Goal: Task Accomplishment & Management: Complete application form

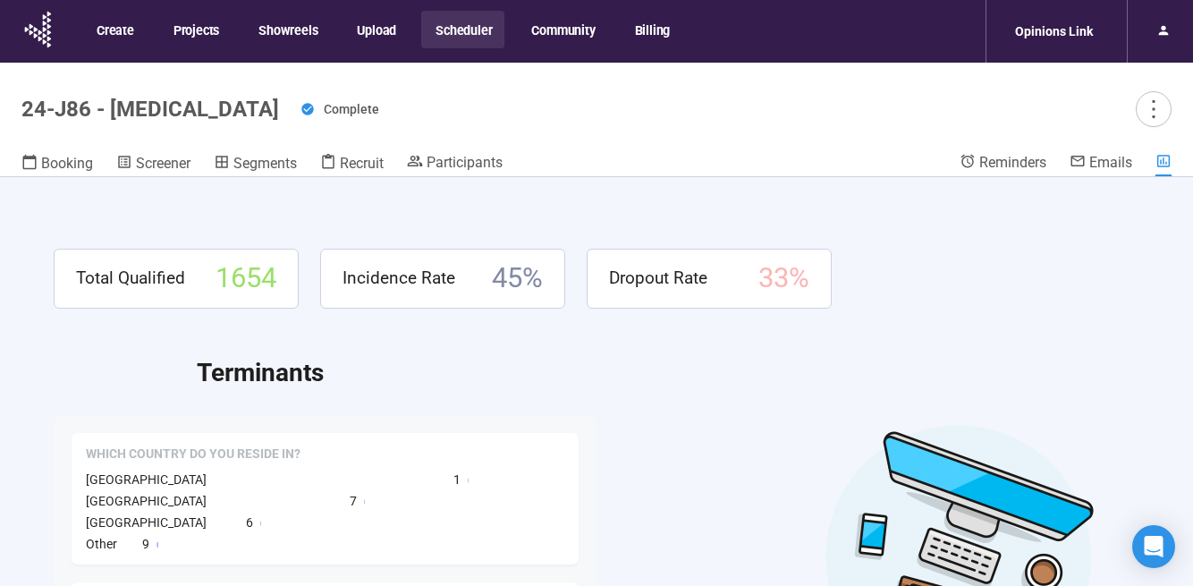
click at [447, 31] on button "Scheduler" at bounding box center [462, 30] width 83 height 38
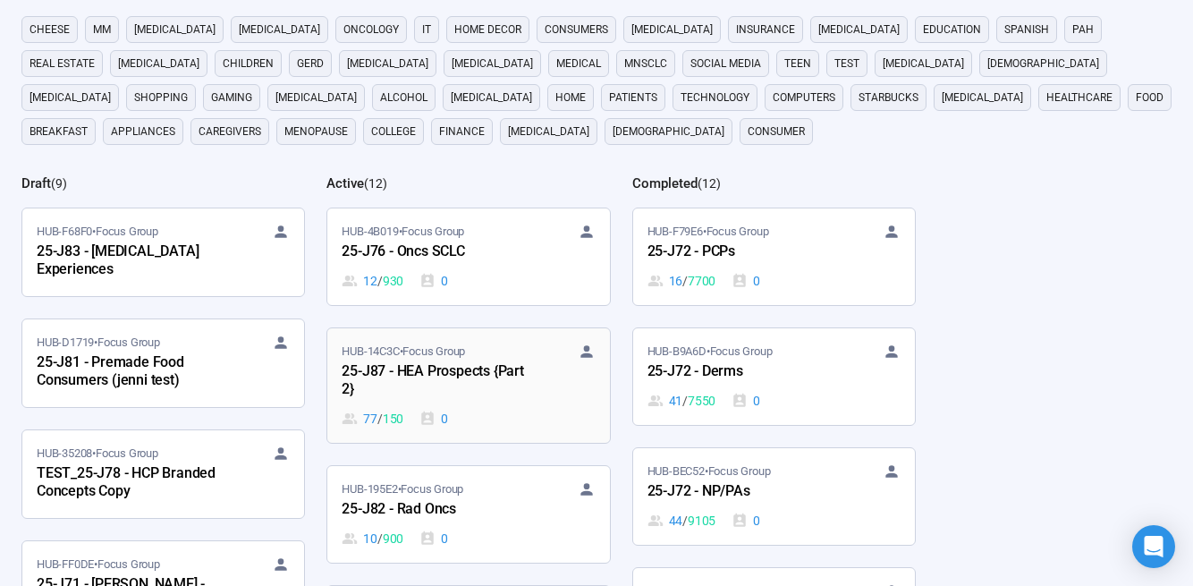
click at [406, 370] on div "25-J87 - HEA Prospects {Part 2}" at bounding box center [440, 380] width 197 height 41
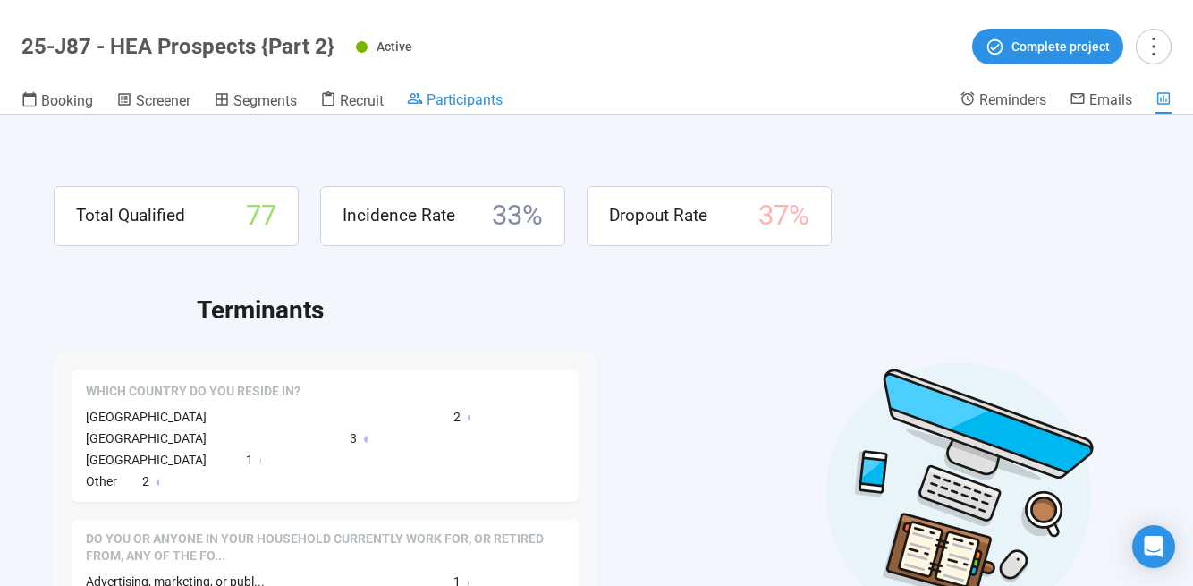
click at [449, 102] on span "Participants" at bounding box center [465, 99] width 76 height 17
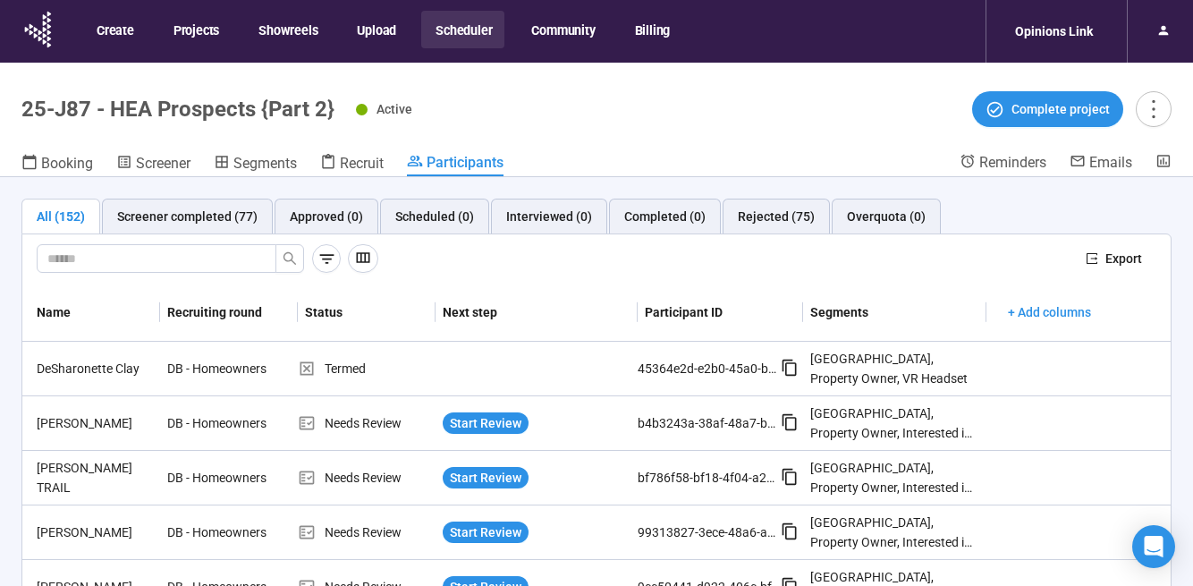
click at [469, 25] on button "Scheduler" at bounding box center [462, 30] width 83 height 38
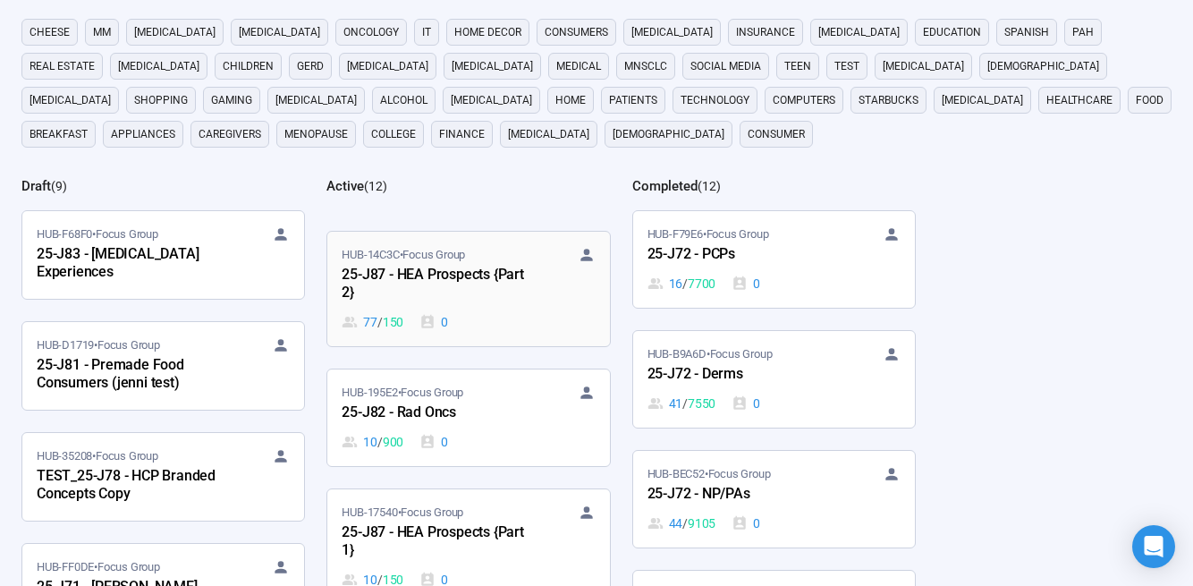
scroll to position [95, 0]
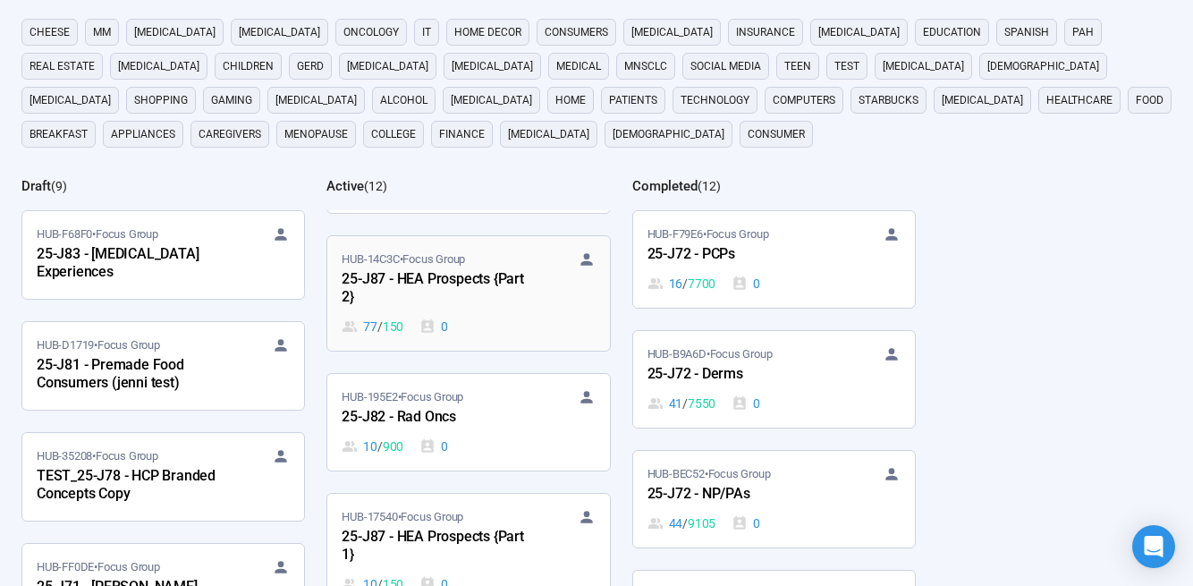
click at [450, 312] on div "HUB-14C3C • Focus Group 25-J87 - HEA Prospects {Part 2} 77 / 150 0" at bounding box center [468, 293] width 253 height 86
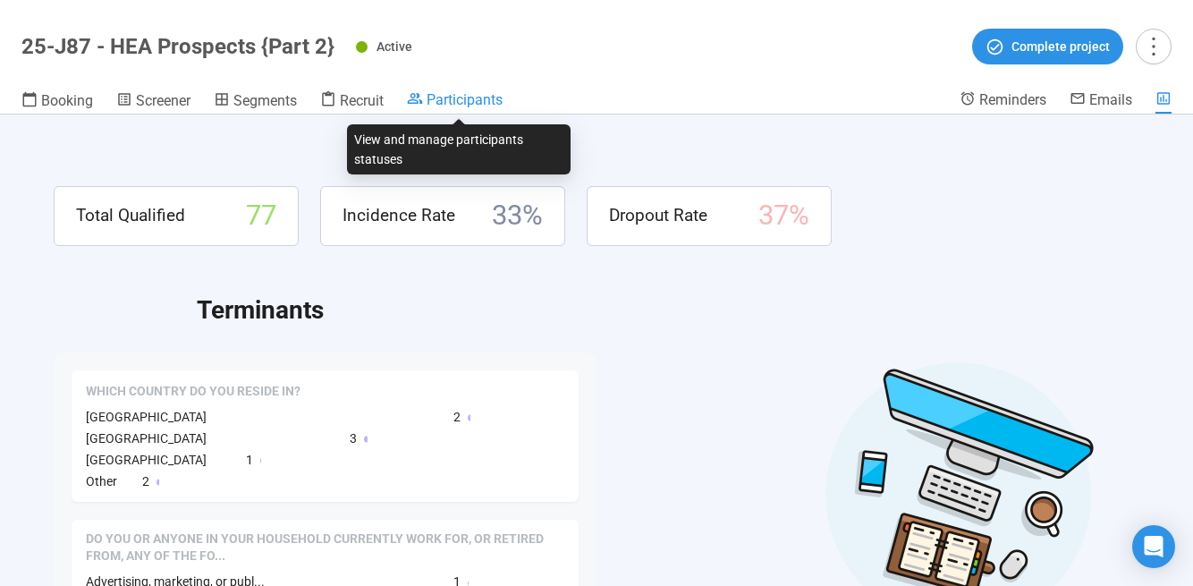
click at [485, 98] on span "Participants" at bounding box center [465, 99] width 76 height 17
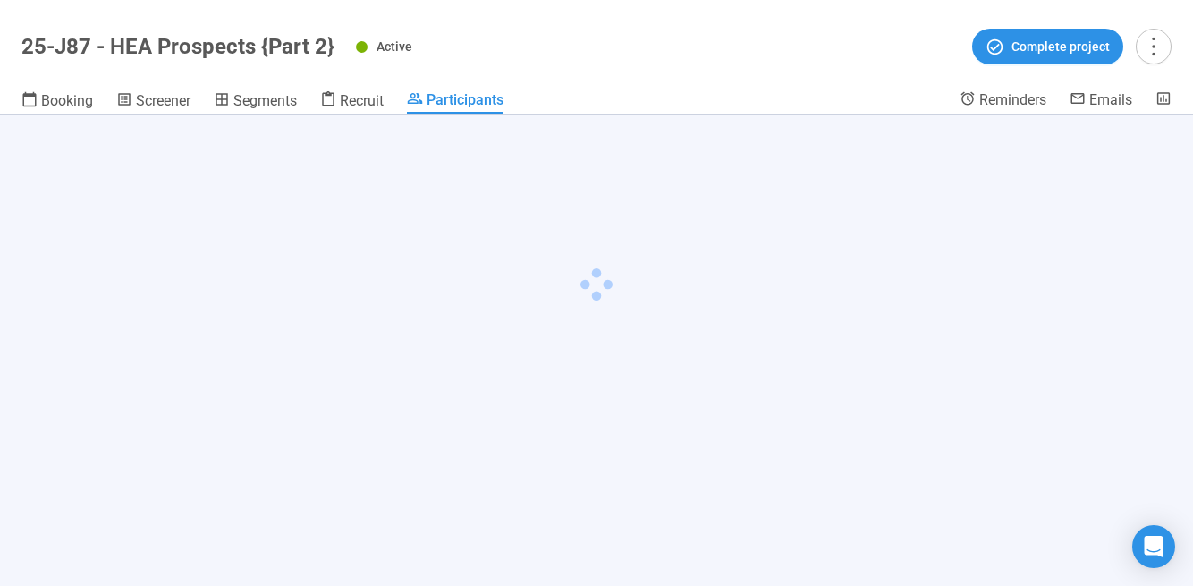
click at [1061, 198] on div at bounding box center [596, 349] width 1193 height 471
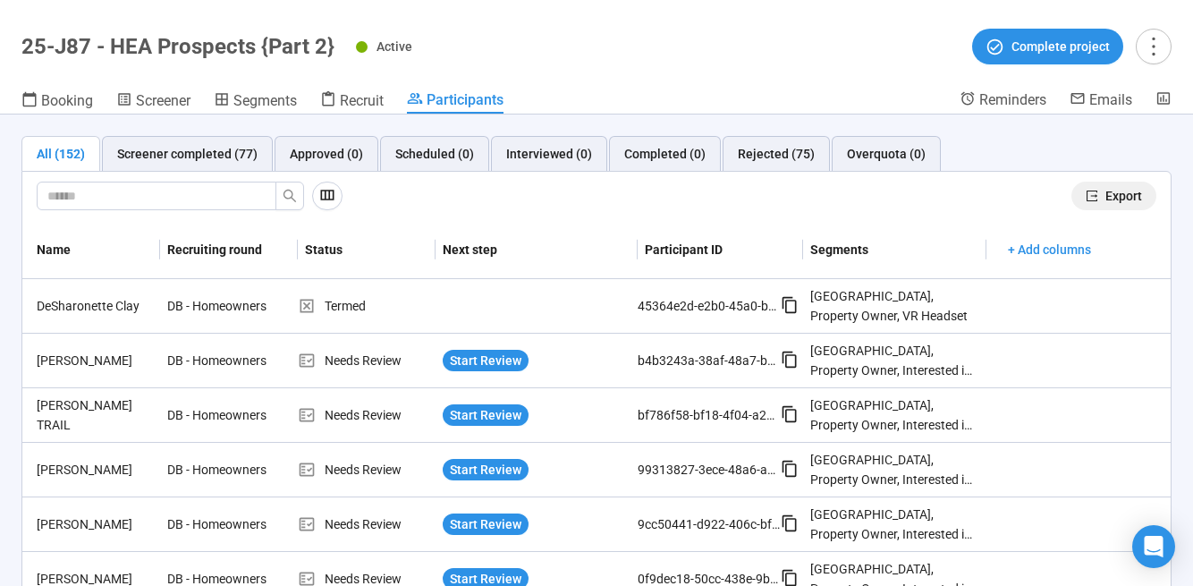
click at [1114, 190] on span "Export" at bounding box center [1123, 196] width 37 height 20
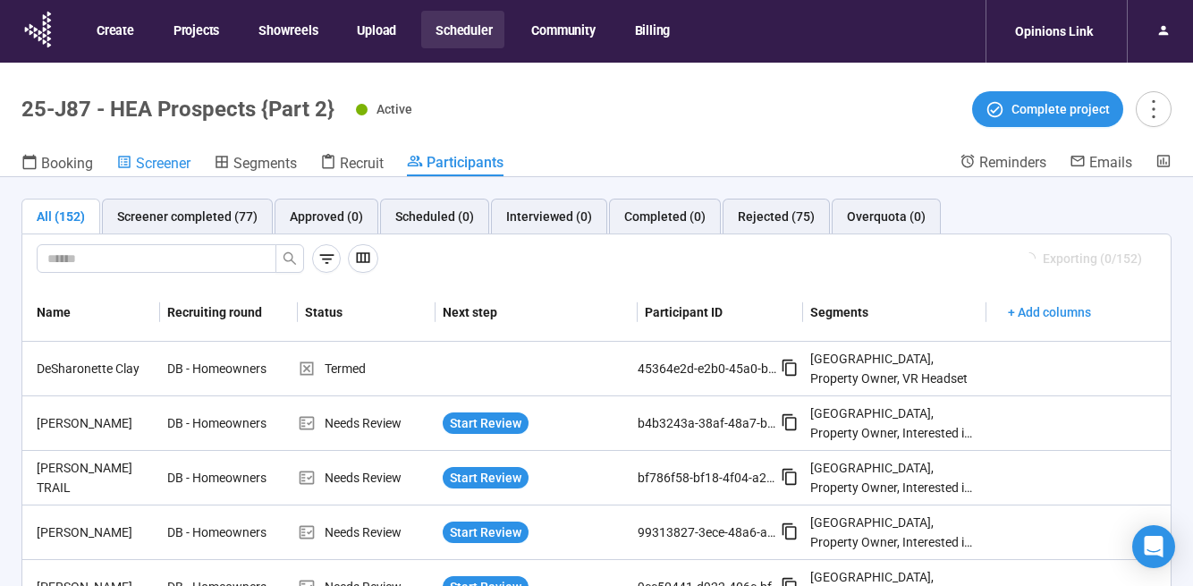
click at [159, 165] on span "Screener" at bounding box center [163, 163] width 55 height 17
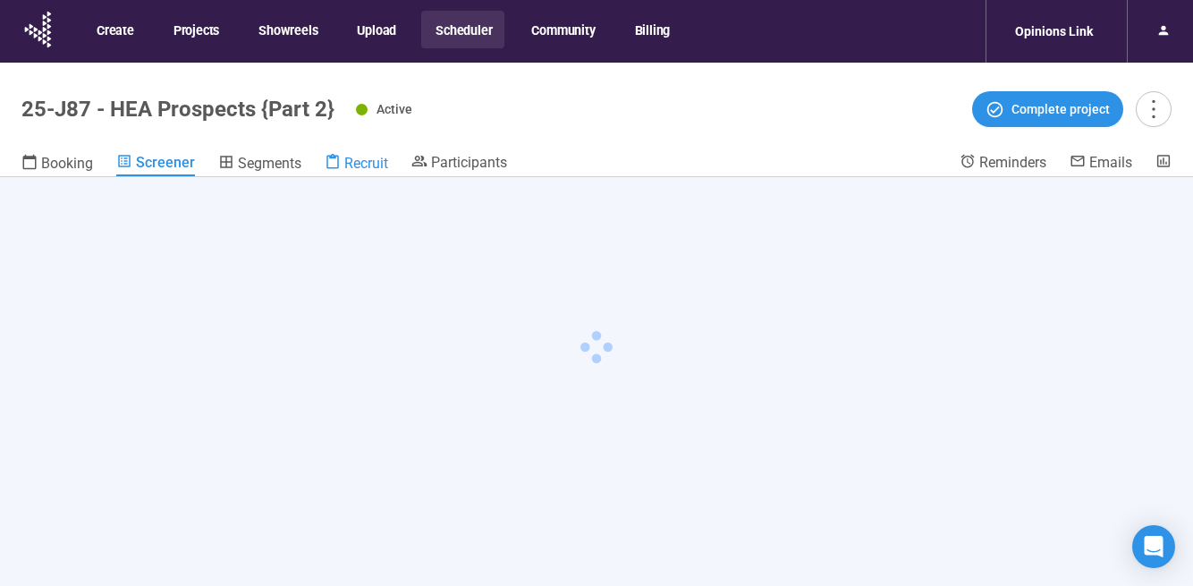
drag, startPoint x: 389, startPoint y: 153, endPoint x: 360, endPoint y: 152, distance: 28.6
click at [389, 153] on div "Booking Screener Segments Recruit Participants" at bounding box center [490, 164] width 938 height 23
click at [368, 162] on span "Recruit" at bounding box center [366, 163] width 44 height 17
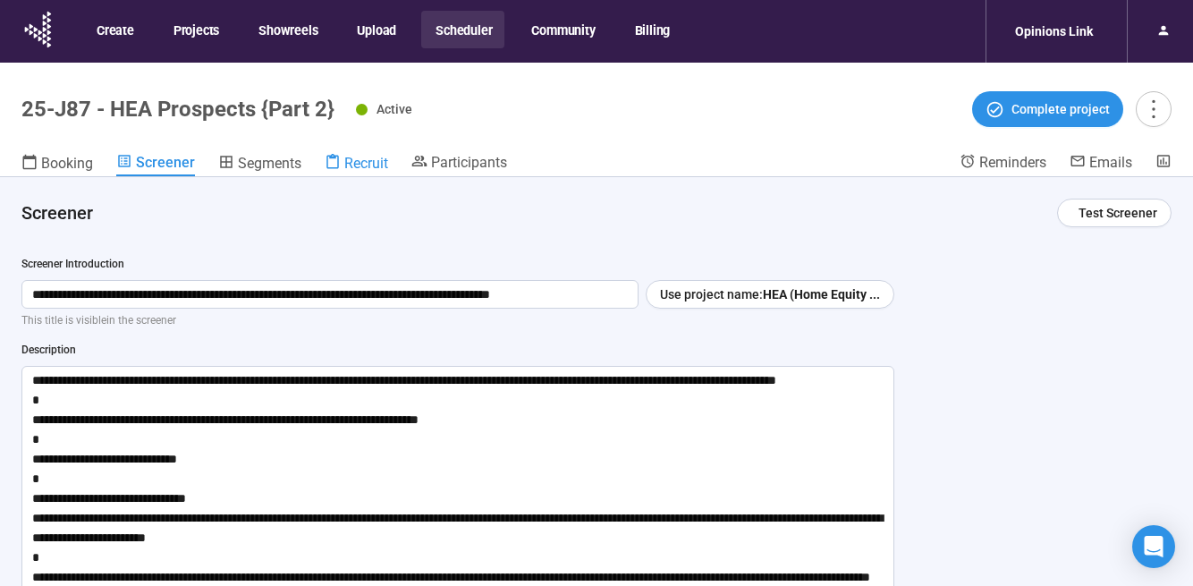
click at [361, 163] on span "Recruit" at bounding box center [366, 163] width 44 height 17
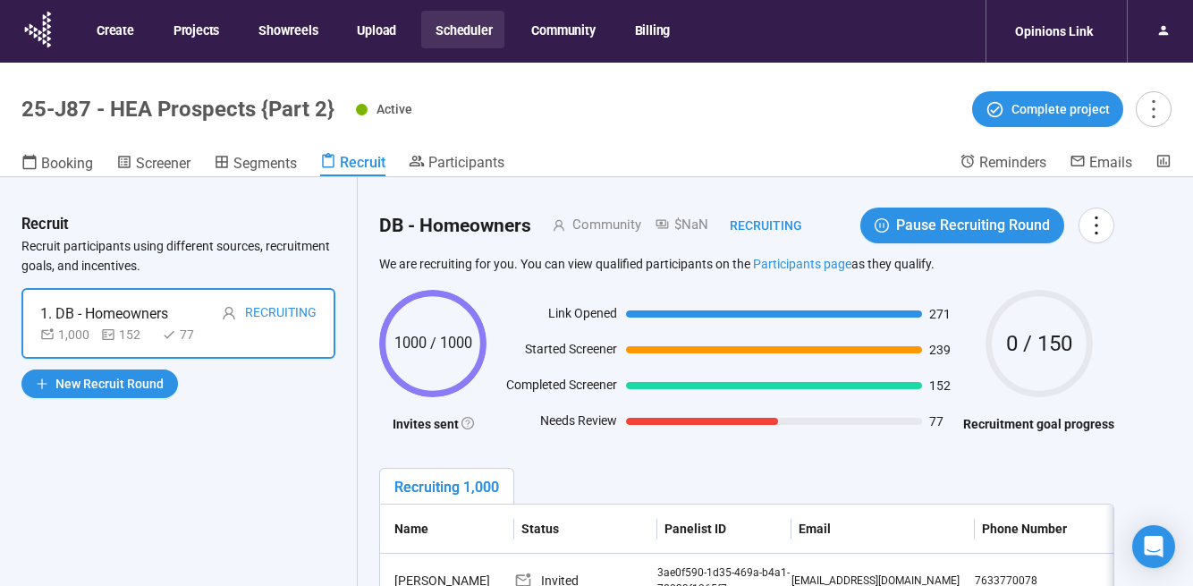
click at [363, 165] on span "Recruit" at bounding box center [363, 162] width 46 height 17
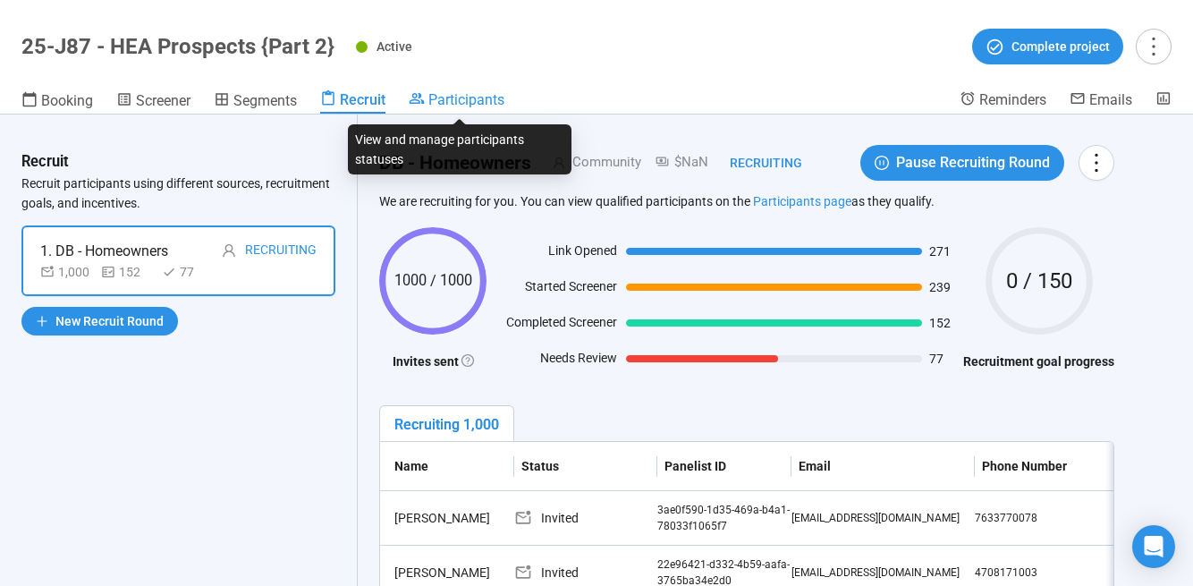
click at [461, 99] on span "Participants" at bounding box center [466, 99] width 76 height 17
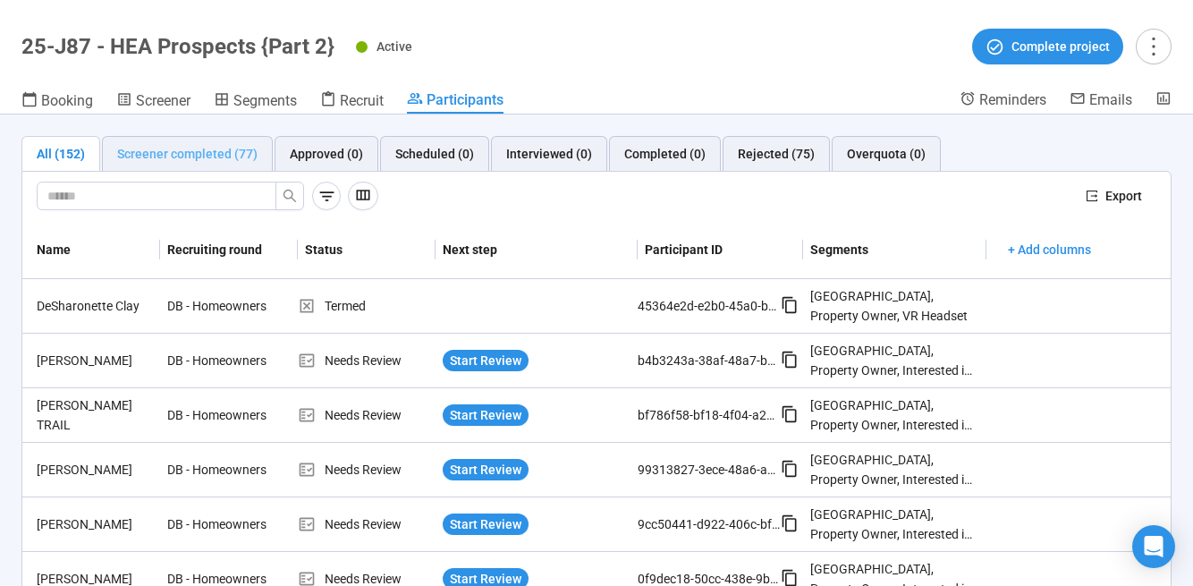
click at [204, 165] on div "Screener completed (77)" at bounding box center [187, 154] width 171 height 36
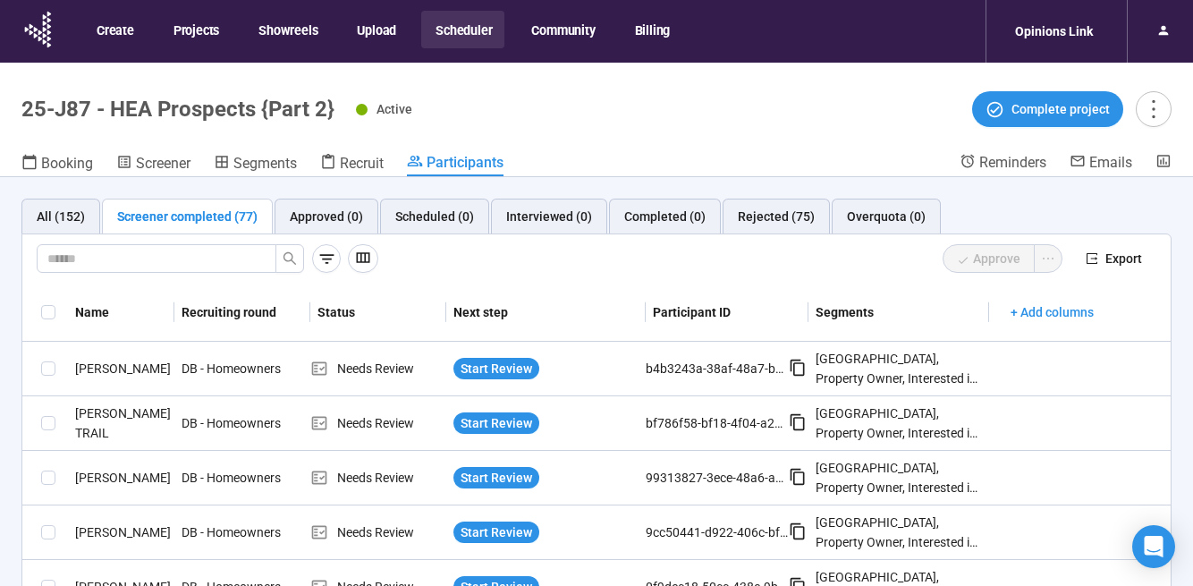
click at [465, 35] on button "Scheduler" at bounding box center [462, 30] width 83 height 38
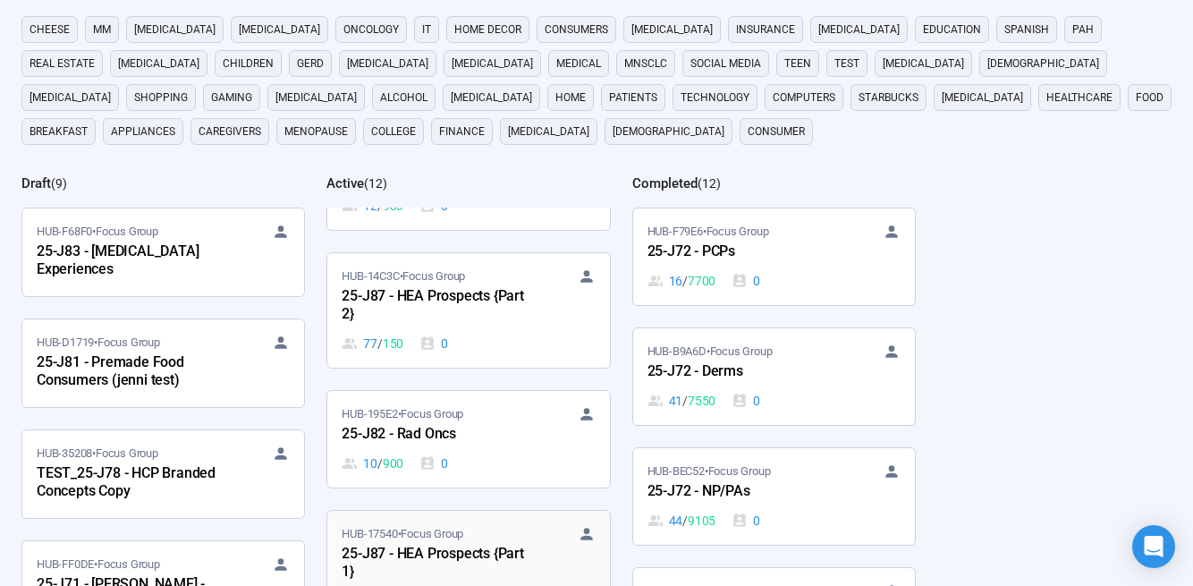
scroll to position [74, 0]
click at [446, 291] on div "25-J87 - HEA Prospects {Part 2}" at bounding box center [440, 306] width 197 height 41
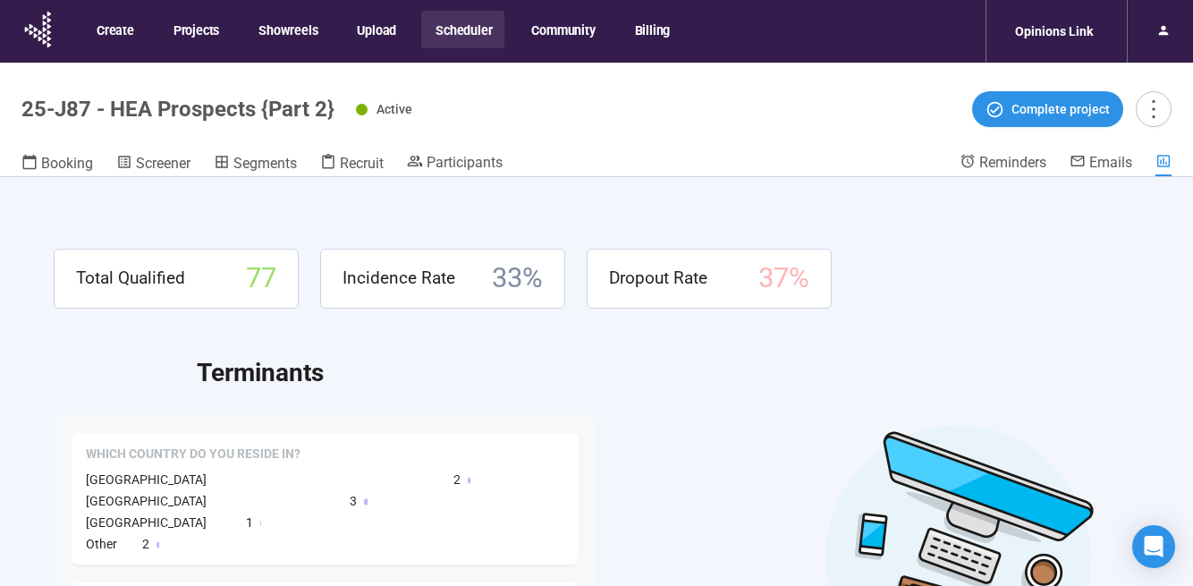
click at [459, 32] on button "Scheduler" at bounding box center [462, 30] width 83 height 38
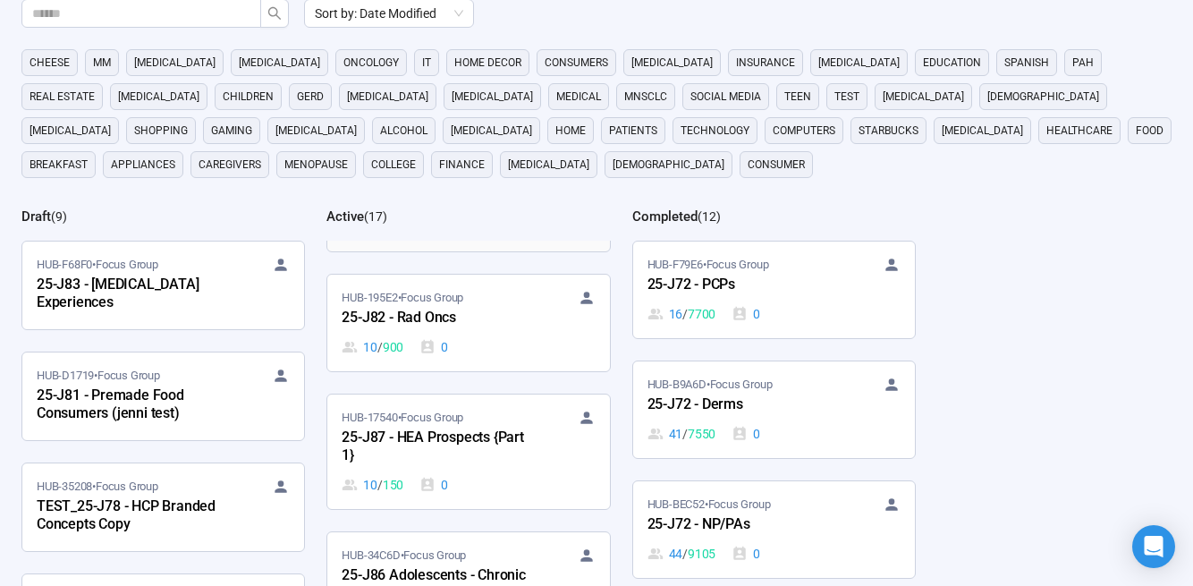
scroll to position [230, 0]
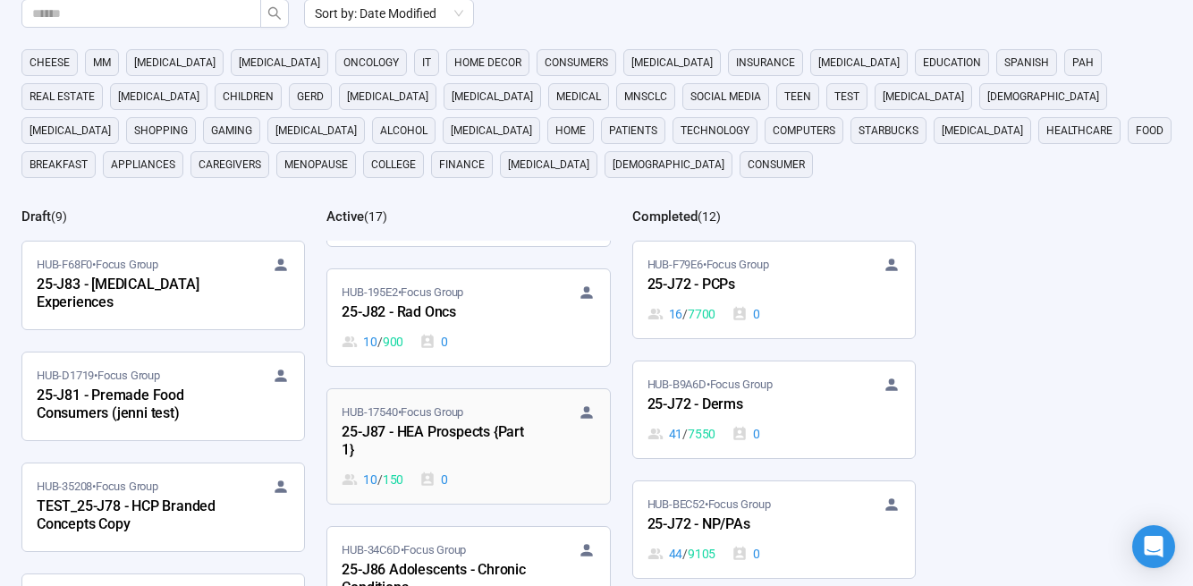
click at [444, 444] on div "25-J87 - HEA Prospects {Part 1}" at bounding box center [440, 441] width 197 height 41
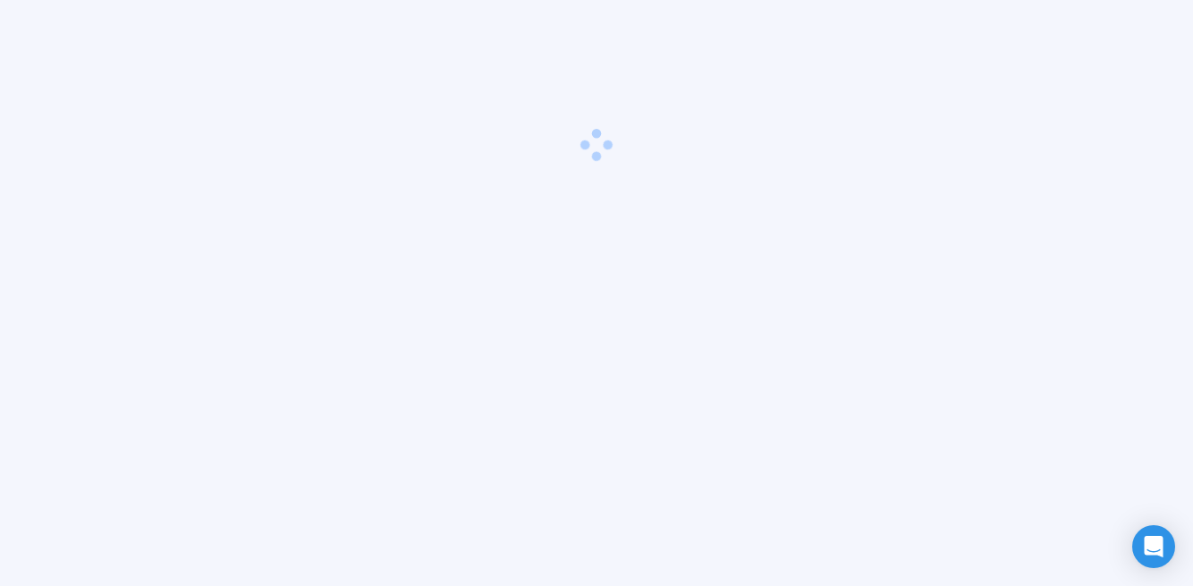
scroll to position [63, 0]
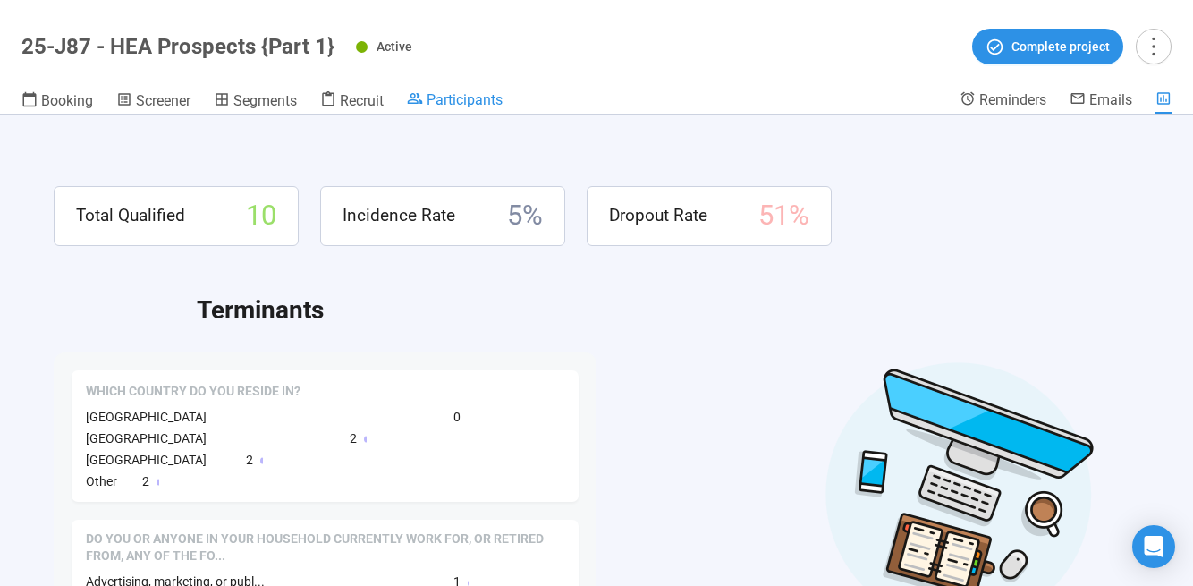
click at [442, 101] on span "Participants" at bounding box center [465, 99] width 76 height 17
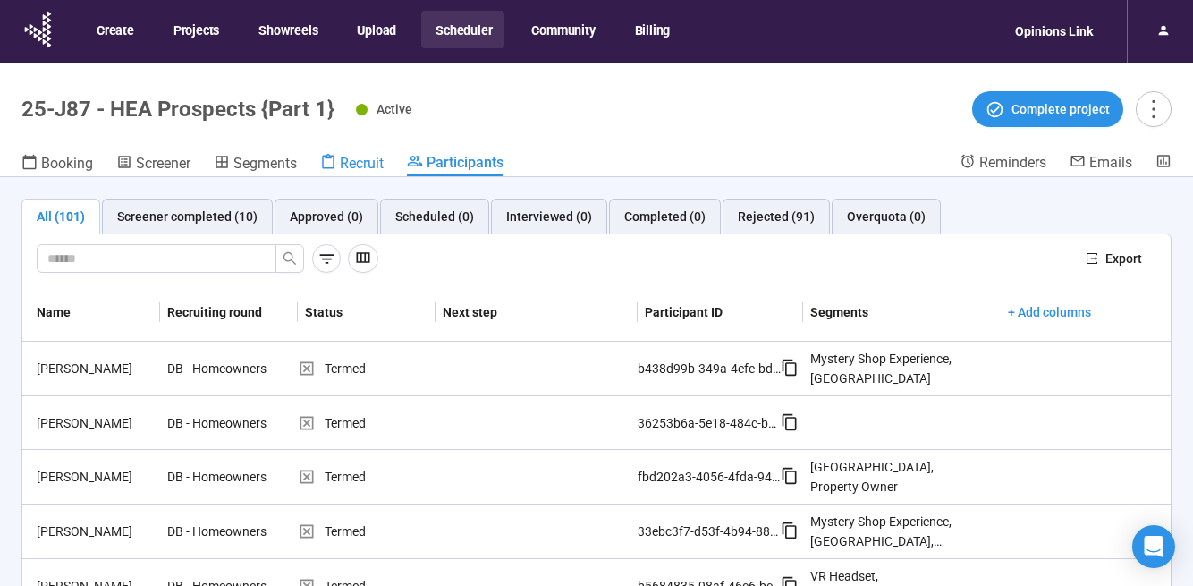
click at [365, 161] on span "Recruit" at bounding box center [362, 163] width 44 height 17
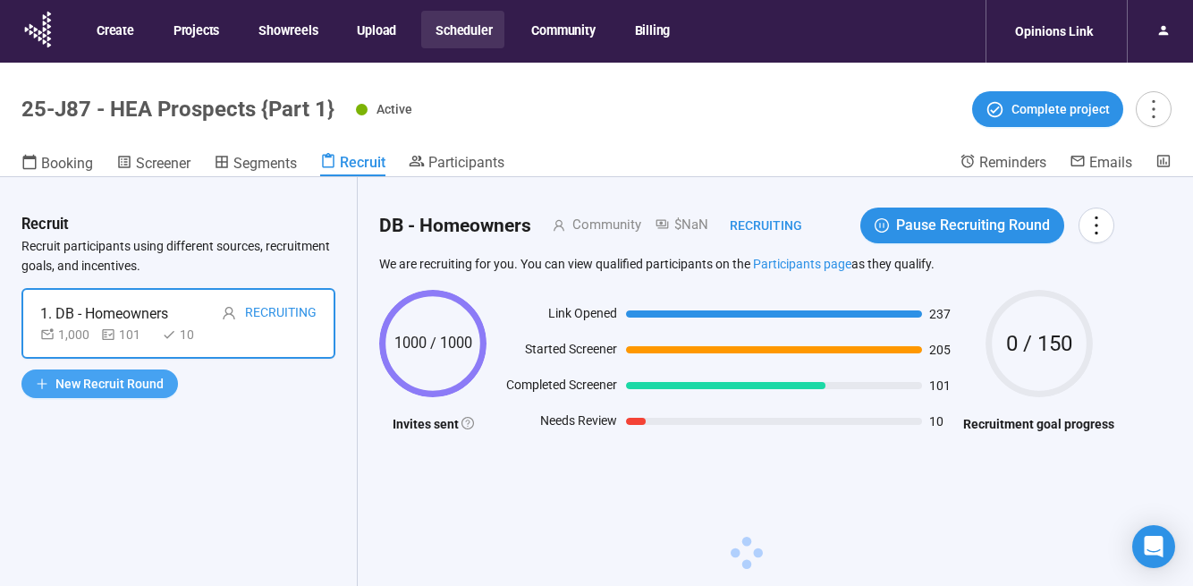
click at [149, 379] on span "New Recruit Round" at bounding box center [109, 384] width 108 height 20
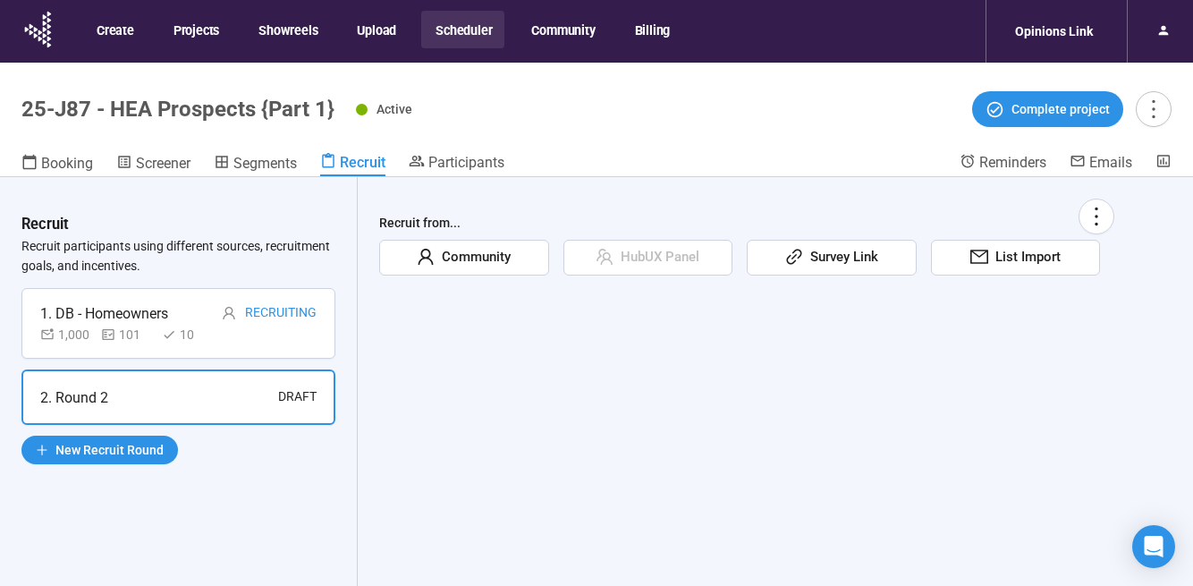
click at [801, 265] on span at bounding box center [794, 257] width 18 height 28
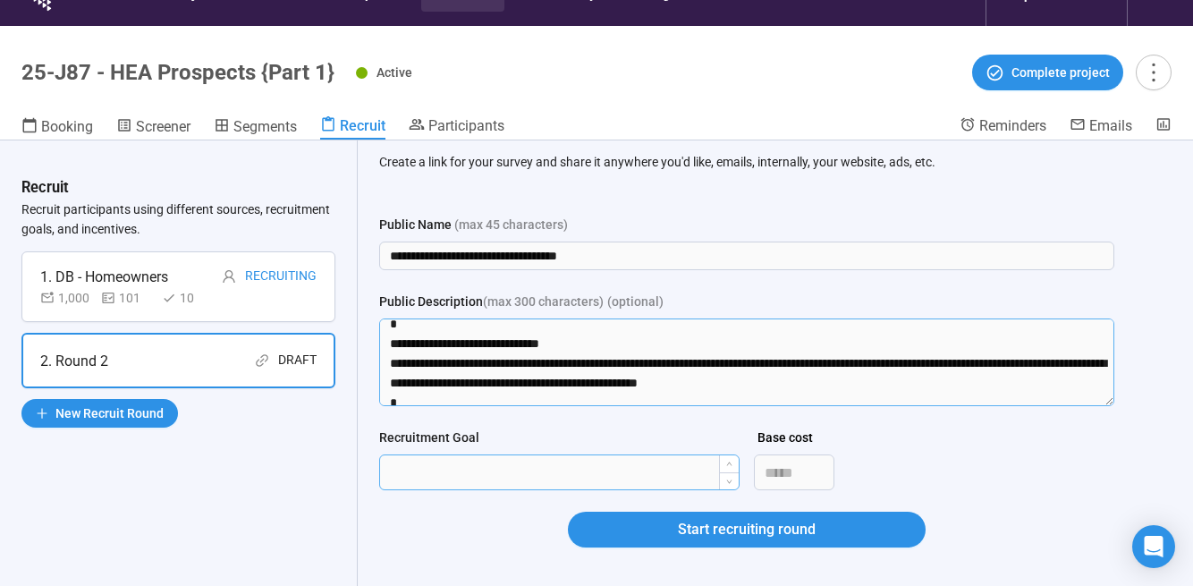
scroll to position [295, 0]
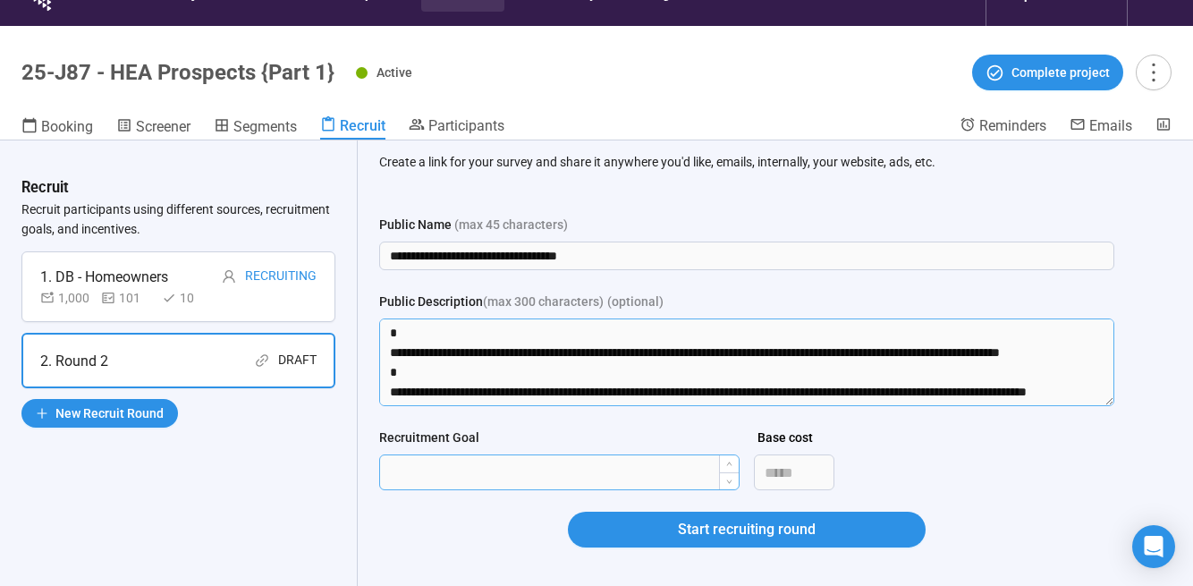
drag, startPoint x: 441, startPoint y: 368, endPoint x: 488, endPoint y: 469, distance: 111.6
click at [488, 469] on form "**********" at bounding box center [746, 392] width 735 height 354
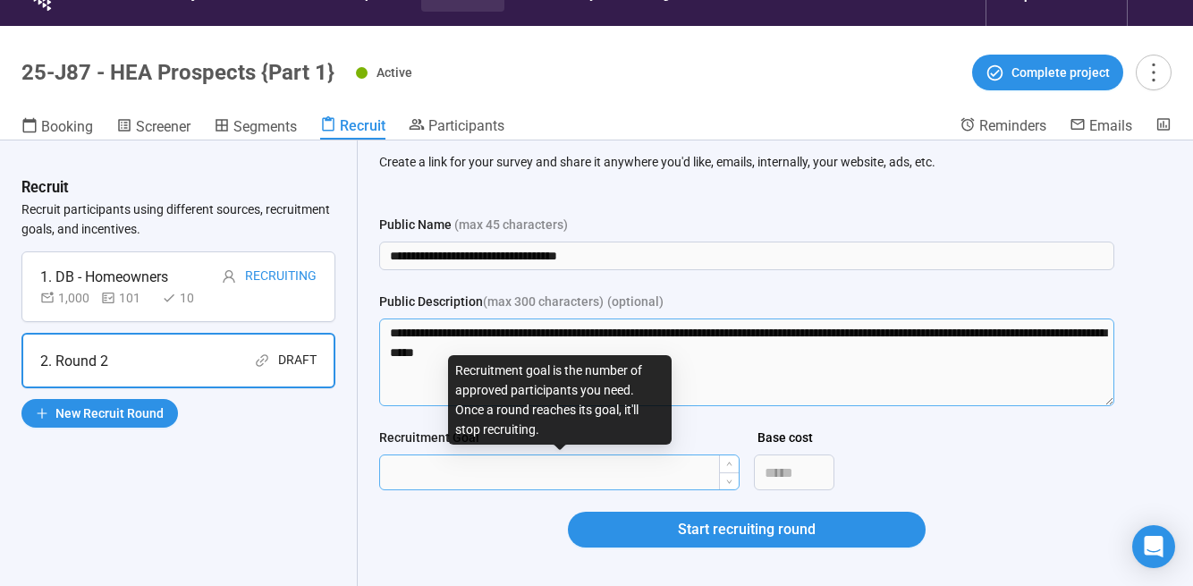
scroll to position [0, 0]
type textarea "**********"
click at [453, 477] on input "Recruitment Goal" at bounding box center [559, 472] width 359 height 34
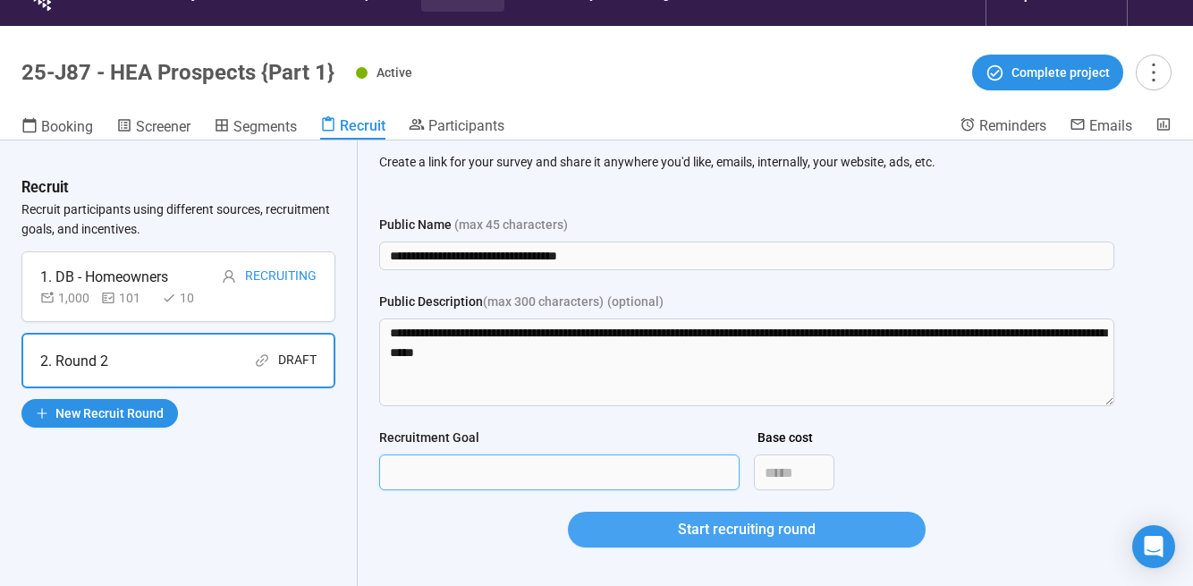
type input "***"
click at [607, 527] on button "Start recruiting round" at bounding box center [747, 530] width 358 height 36
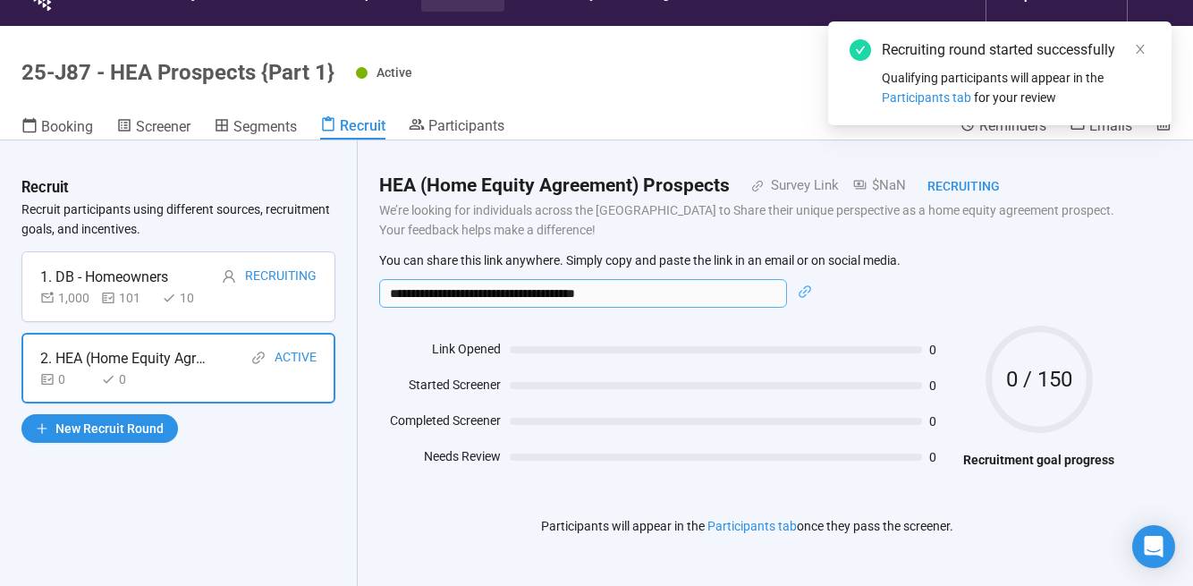
click at [697, 281] on input "**********" at bounding box center [583, 293] width 408 height 29
drag, startPoint x: 697, startPoint y: 281, endPoint x: 664, endPoint y: 292, distance: 35.1
click at [664, 292] on input "**********" at bounding box center [583, 293] width 408 height 29
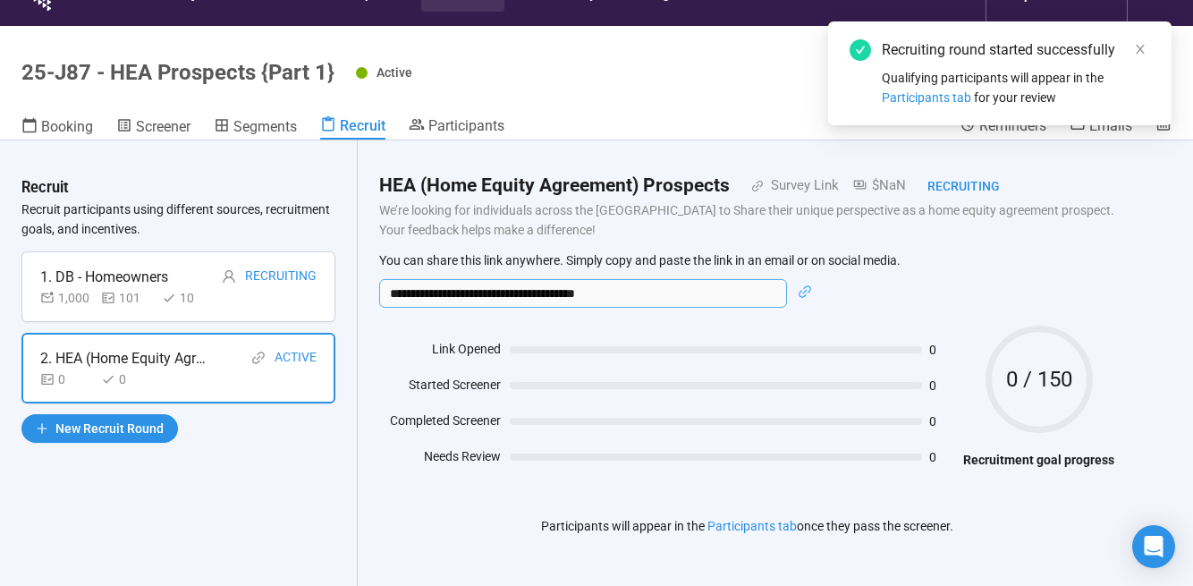
click at [664, 292] on input "**********" at bounding box center [583, 293] width 408 height 29
